Goal: Task Accomplishment & Management: Complete application form

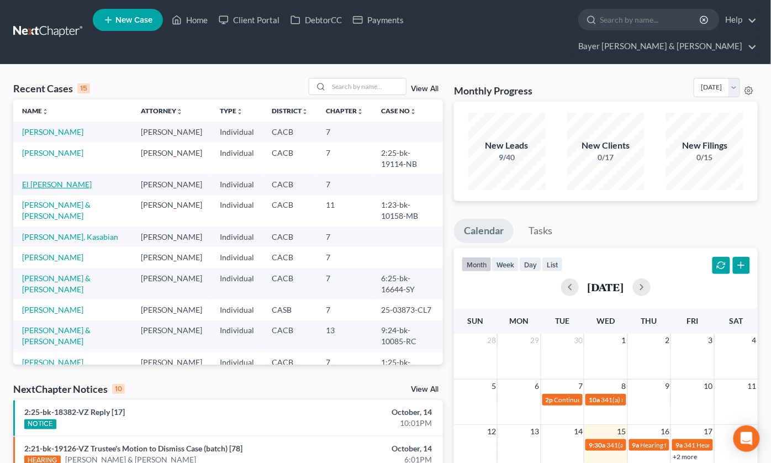
click at [36, 179] on link "El [PERSON_NAME]" at bounding box center [57, 183] width 70 height 9
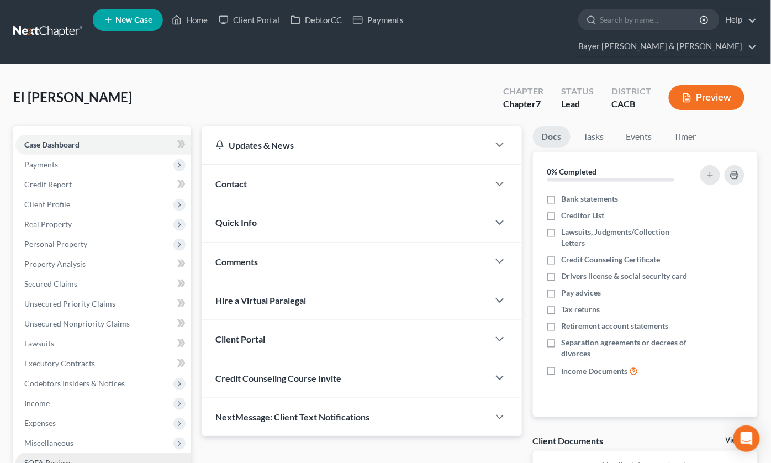
click at [61, 458] on span "SOFA Review" at bounding box center [47, 462] width 46 height 9
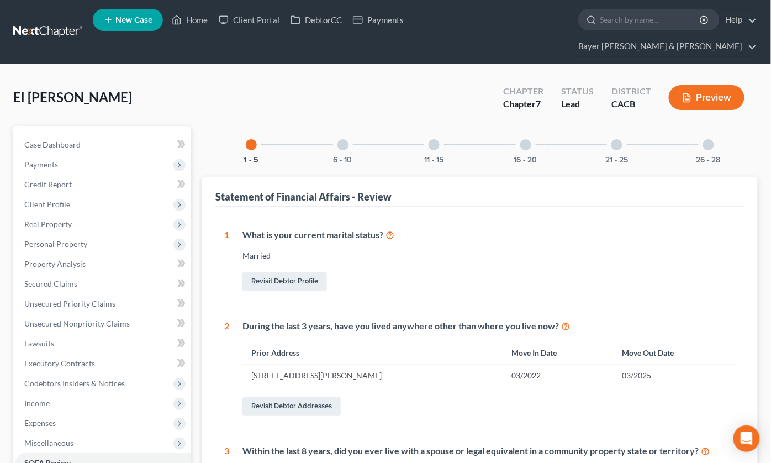
click at [339, 139] on div at bounding box center [342, 144] width 11 height 11
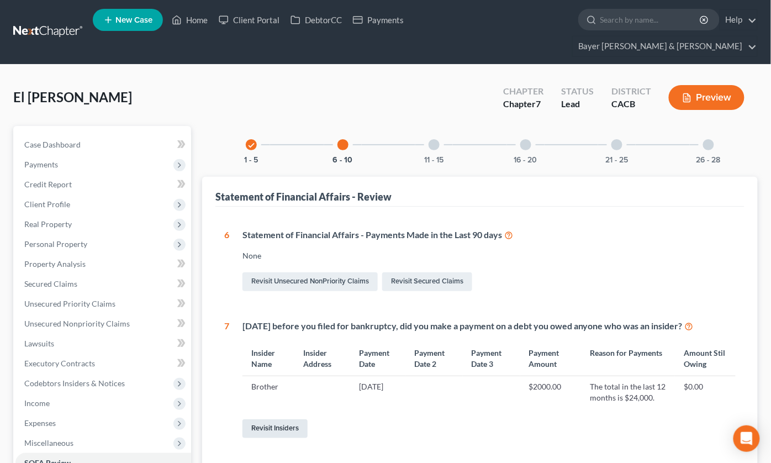
click at [268, 419] on link "Revisit Insiders" at bounding box center [274, 428] width 65 height 19
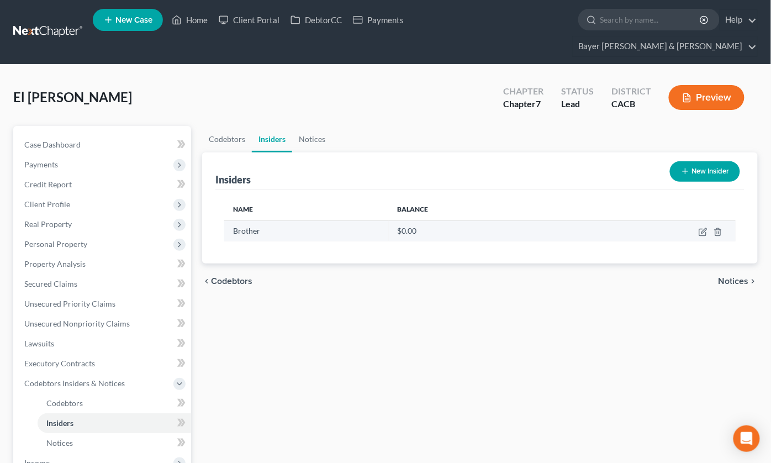
click at [698, 220] on td at bounding box center [651, 230] width 168 height 21
click at [702, 228] on icon "button" at bounding box center [703, 230] width 5 height 5
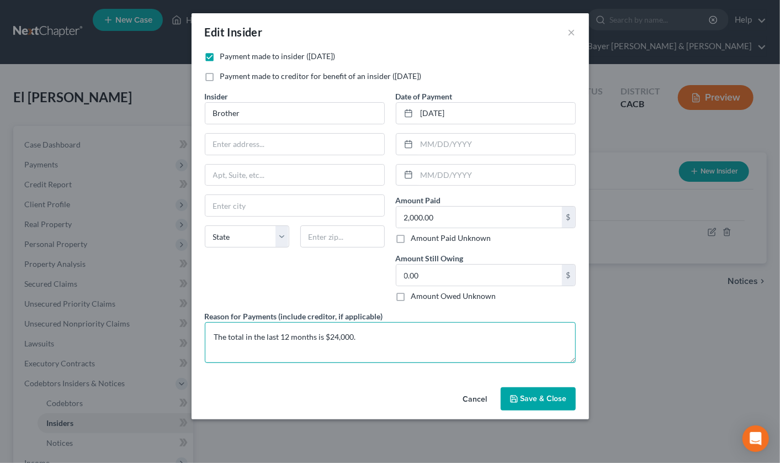
click at [336, 334] on textarea "The total in the last 12 months is $24,000." at bounding box center [390, 342] width 371 height 41
type textarea "The total in the last 12 months is $20,000."
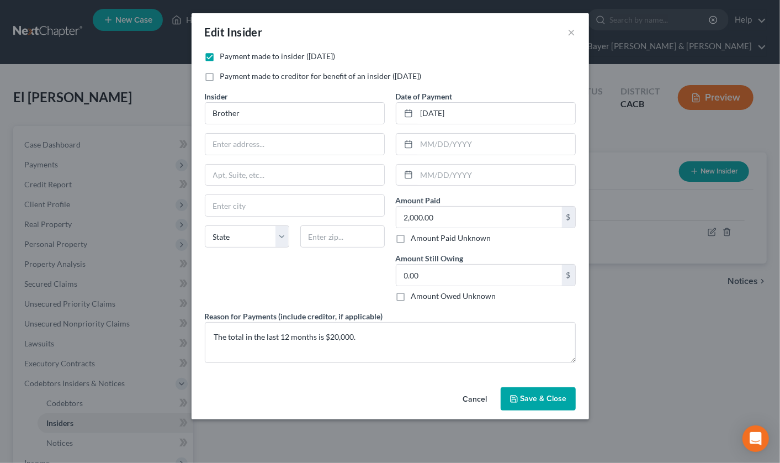
click at [528, 395] on span "Save & Close" at bounding box center [544, 398] width 46 height 9
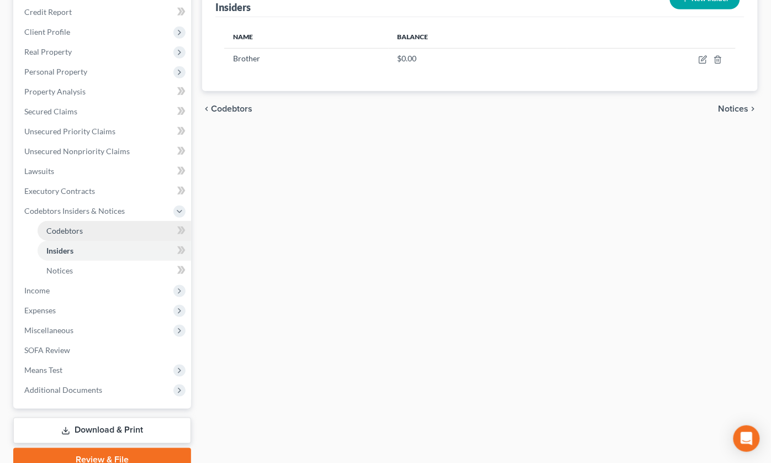
scroll to position [201, 0]
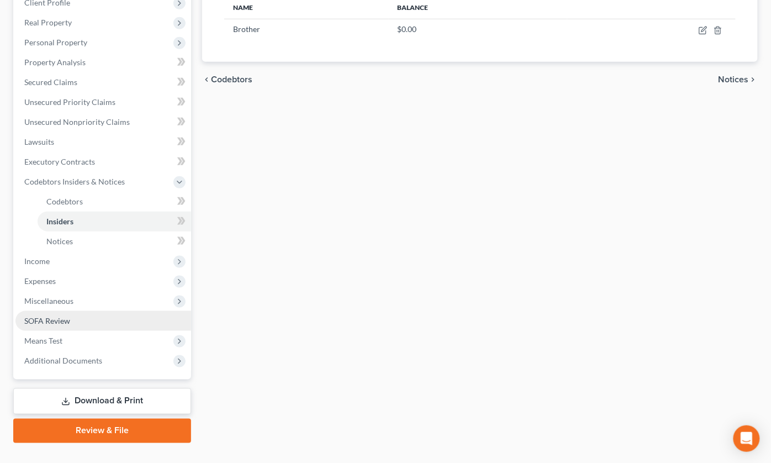
click at [55, 316] on span "SOFA Review" at bounding box center [47, 320] width 46 height 9
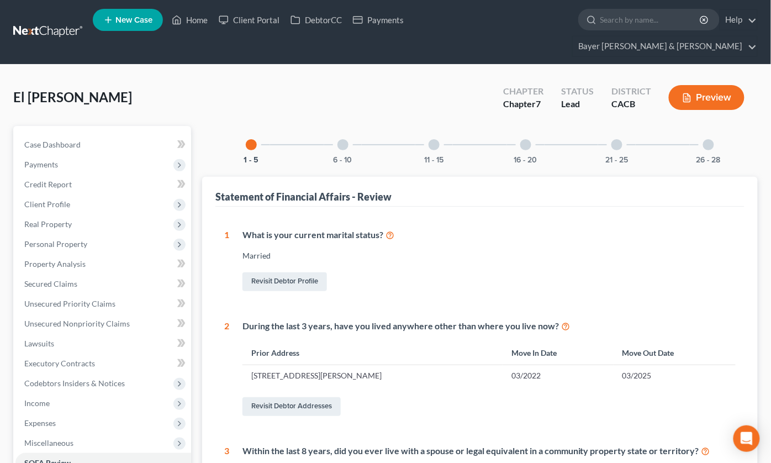
click at [522, 139] on div at bounding box center [525, 144] width 11 height 11
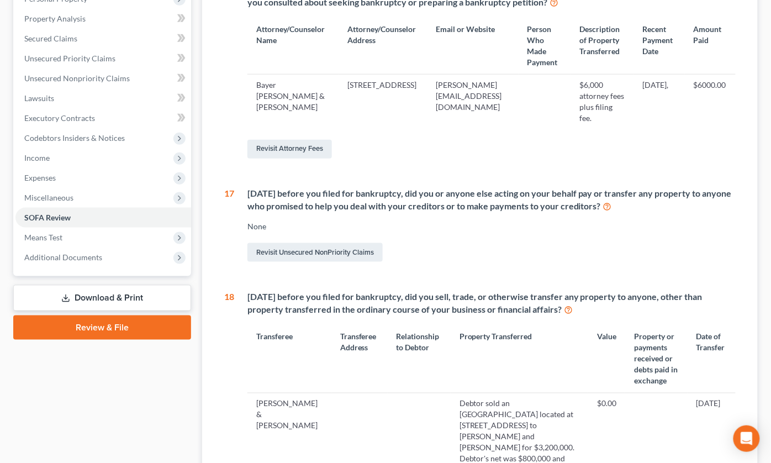
scroll to position [306, 0]
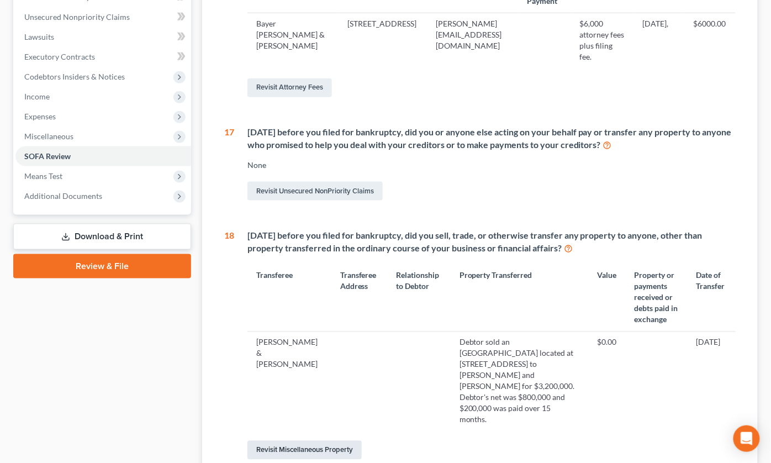
click at [274, 440] on link "Revisit Miscellaneous Property" at bounding box center [304, 449] width 114 height 19
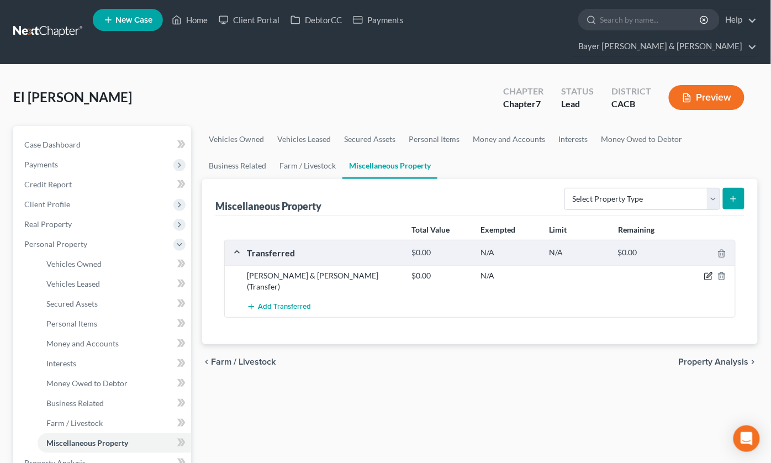
click at [710, 272] on icon "button" at bounding box center [708, 276] width 9 height 9
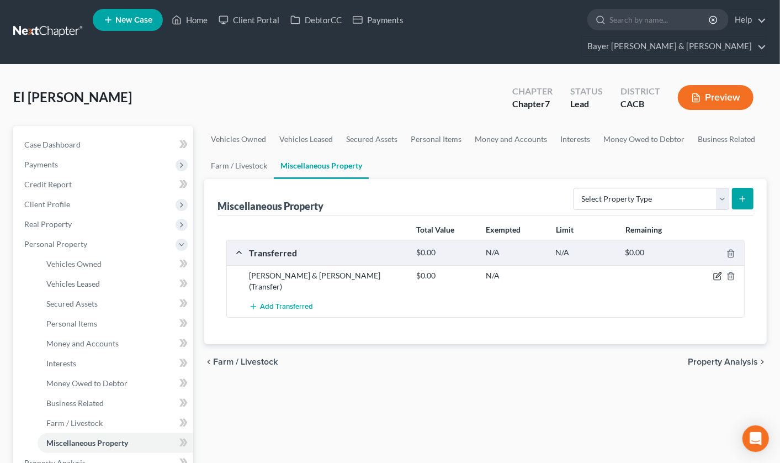
select select "Ordinary ([DATE])"
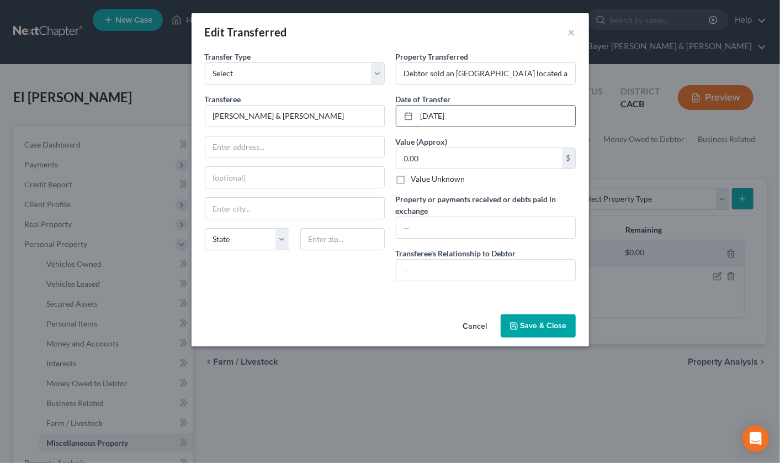
drag, startPoint x: 470, startPoint y: 115, endPoint x: 423, endPoint y: 112, distance: 47.0
click at [423, 112] on input "[DATE]" at bounding box center [496, 115] width 158 height 21
type input "[DATE]"
click at [404, 72] on input "Debtor sold an [GEOGRAPHIC_DATA] located at [STREET_ADDRESS] to [PERSON_NAME] a…" at bounding box center [485, 73] width 179 height 21
type input "In [DATE], Debtor sold an Arco gas station located at [STREET_ADDRESS] to [PERS…"
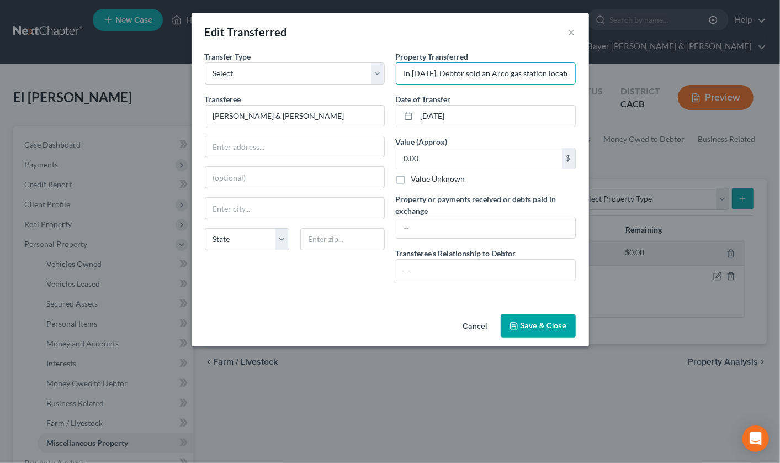
click at [532, 328] on button "Save & Close" at bounding box center [538, 325] width 75 height 23
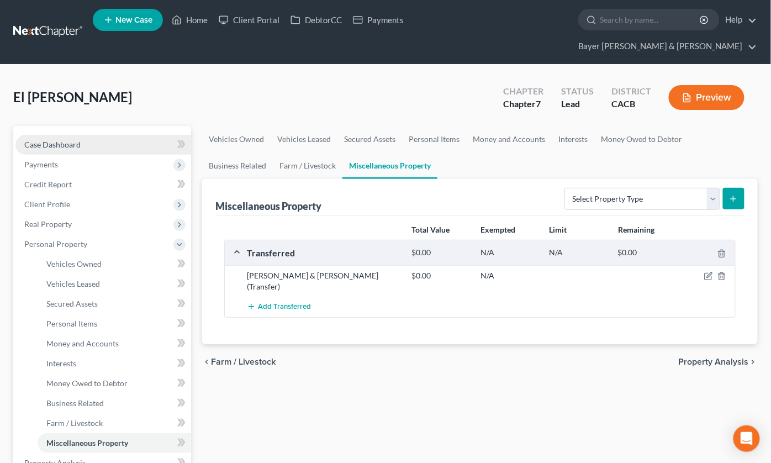
click at [116, 135] on link "Case Dashboard" at bounding box center [103, 145] width 176 height 20
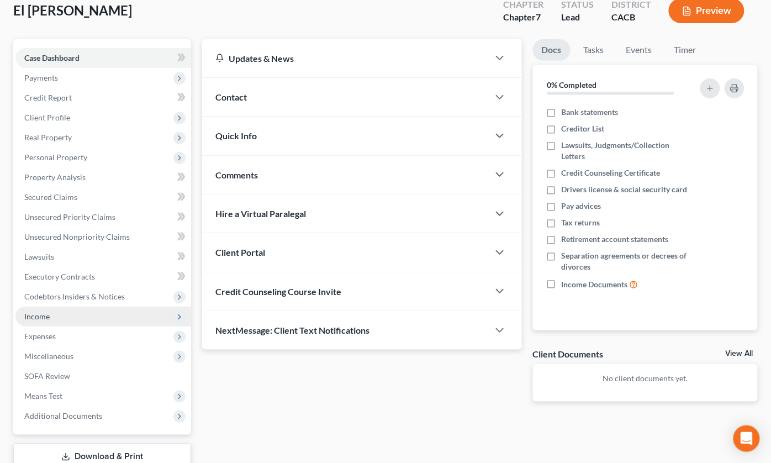
scroll to position [142, 0]
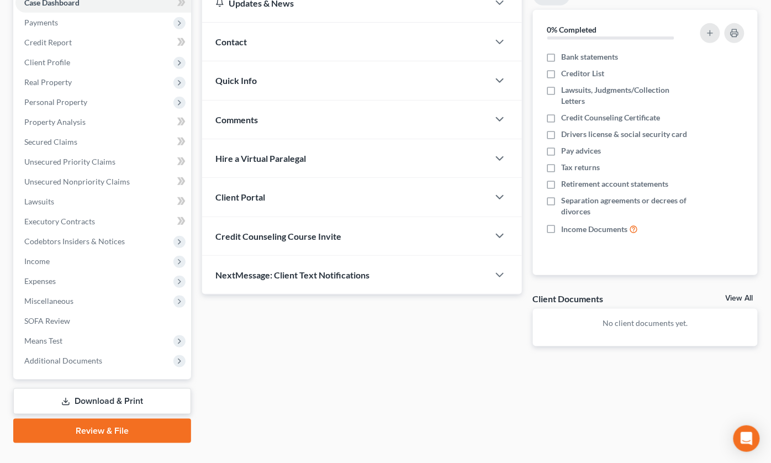
click at [115, 388] on link "Download & Print" at bounding box center [102, 401] width 178 height 26
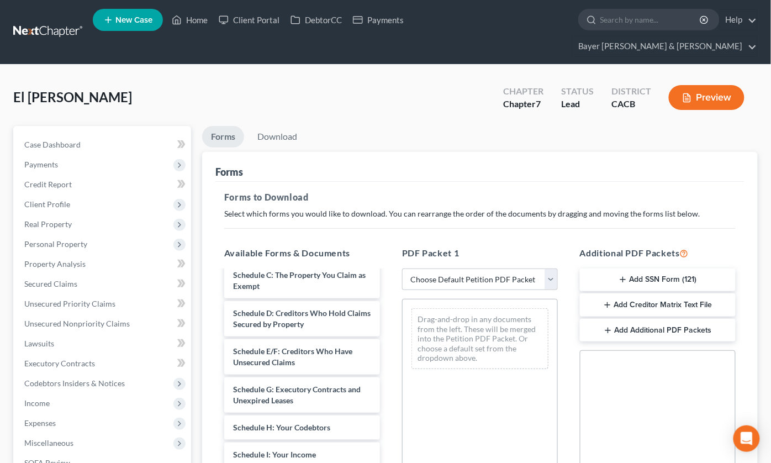
scroll to position [245, 0]
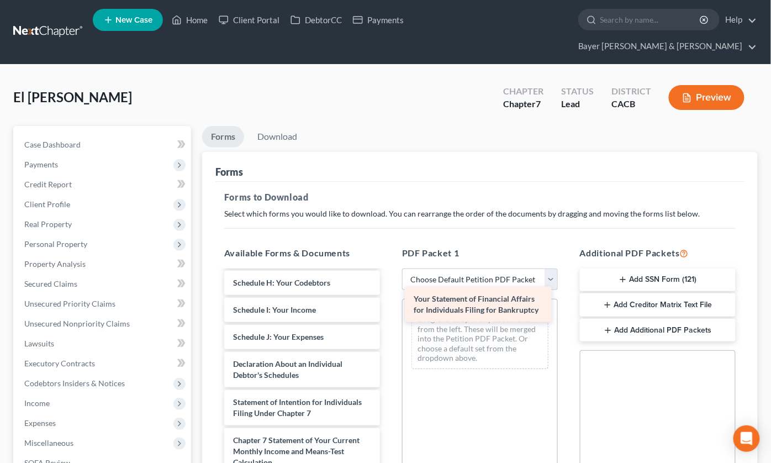
drag, startPoint x: 277, startPoint y: 397, endPoint x: 457, endPoint y: 304, distance: 203.2
click at [389, 304] on div "Your Statement of Financial Affairs for Individuals Filing for Bankruptcy Volun…" at bounding box center [301, 329] width 173 height 606
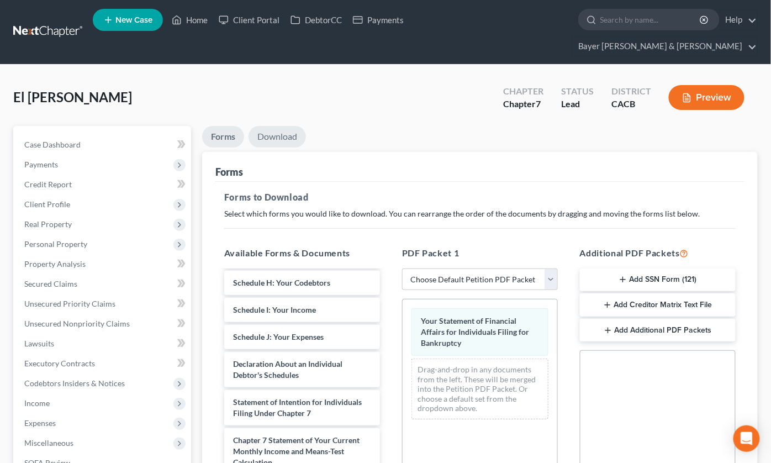
click at [273, 126] on link "Download" at bounding box center [276, 137] width 57 height 22
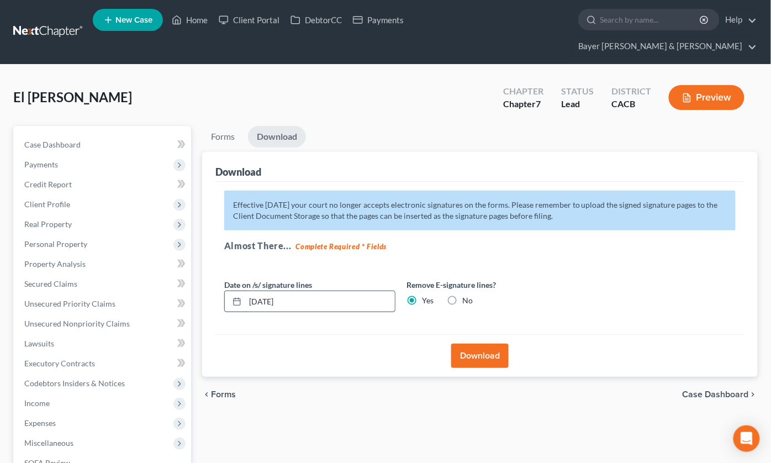
drag, startPoint x: 295, startPoint y: 283, endPoint x: 246, endPoint y: 282, distance: 49.7
click at [246, 291] on input "[DATE]" at bounding box center [320, 301] width 150 height 21
click at [463, 343] on button "Download" at bounding box center [479, 355] width 57 height 24
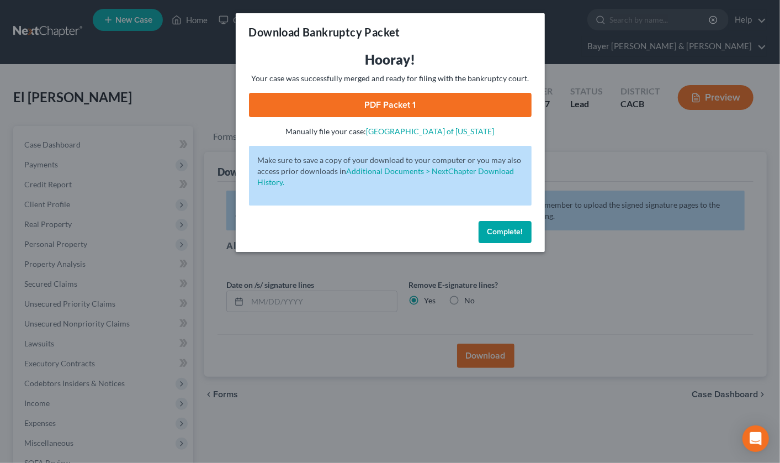
click at [294, 98] on link "PDF Packet 1" at bounding box center [390, 105] width 283 height 24
click at [112, 64] on div "Download Bankruptcy Packet Hooray! Your case was successfully merged and ready …" at bounding box center [390, 231] width 780 height 463
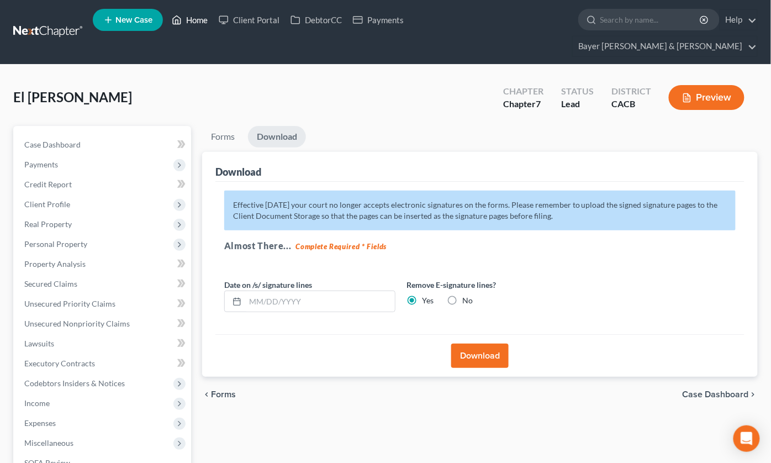
click at [206, 20] on link "Home" at bounding box center [189, 20] width 47 height 20
